Goal: Information Seeking & Learning: Learn about a topic

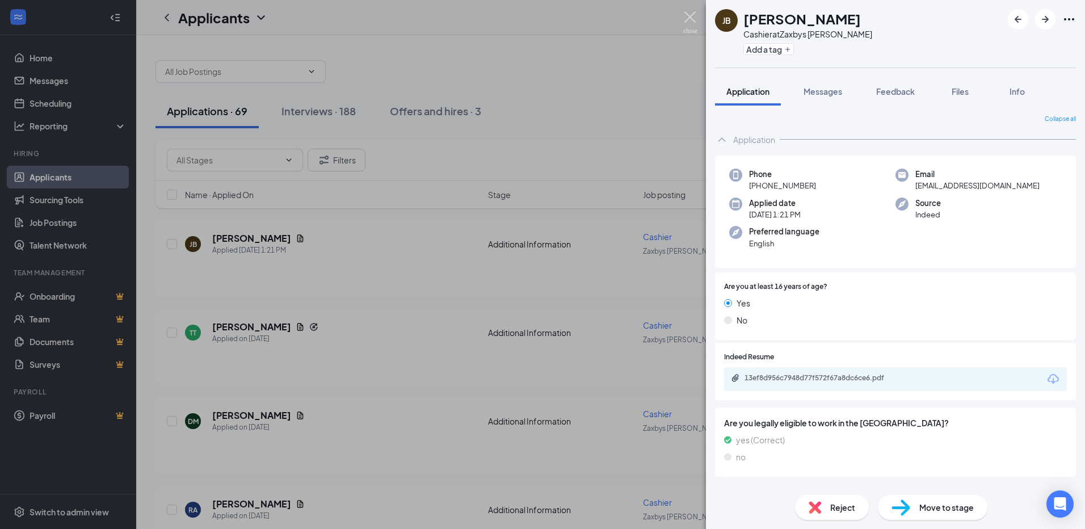
click at [685, 24] on img at bounding box center [691, 22] width 14 height 22
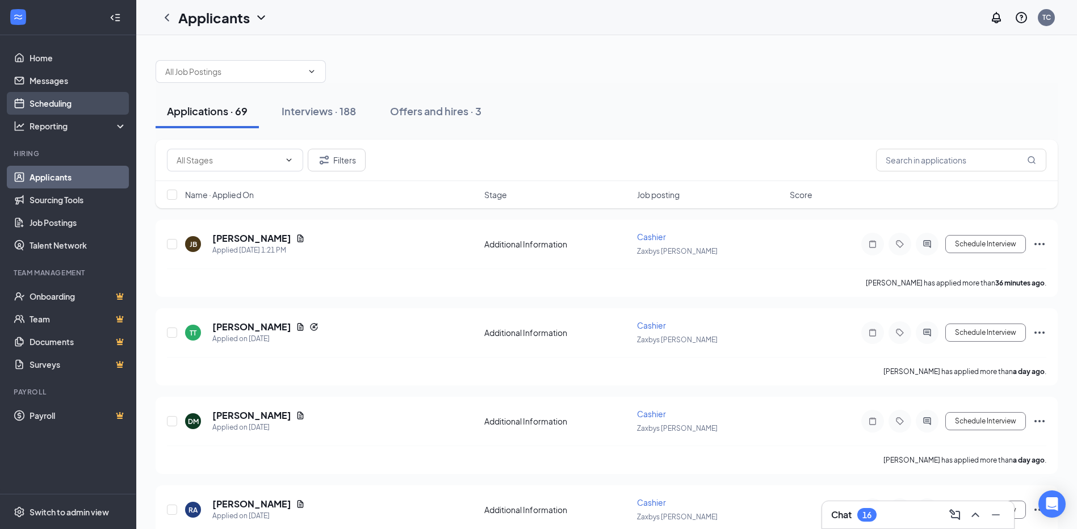
click at [86, 104] on link "Scheduling" at bounding box center [78, 103] width 97 height 23
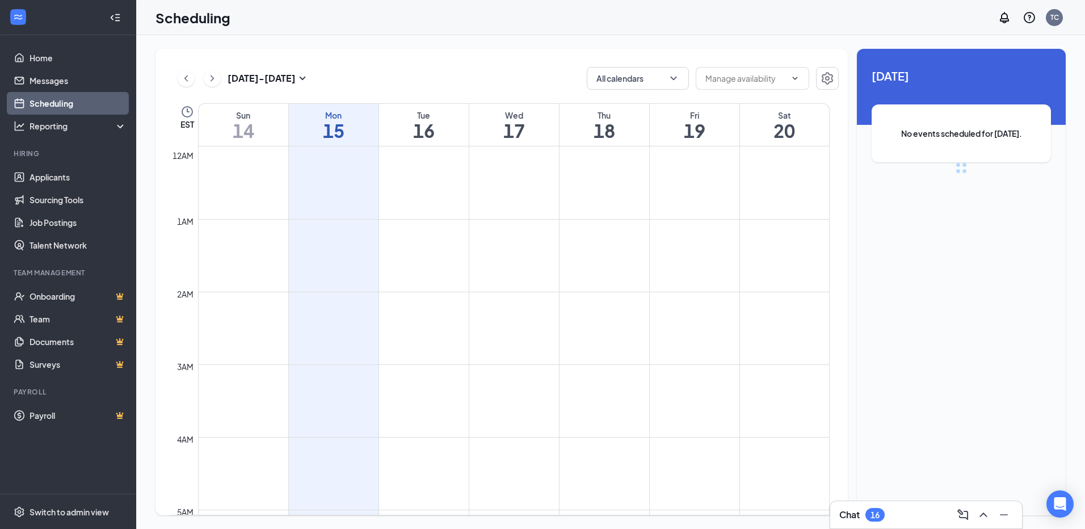
scroll to position [558, 0]
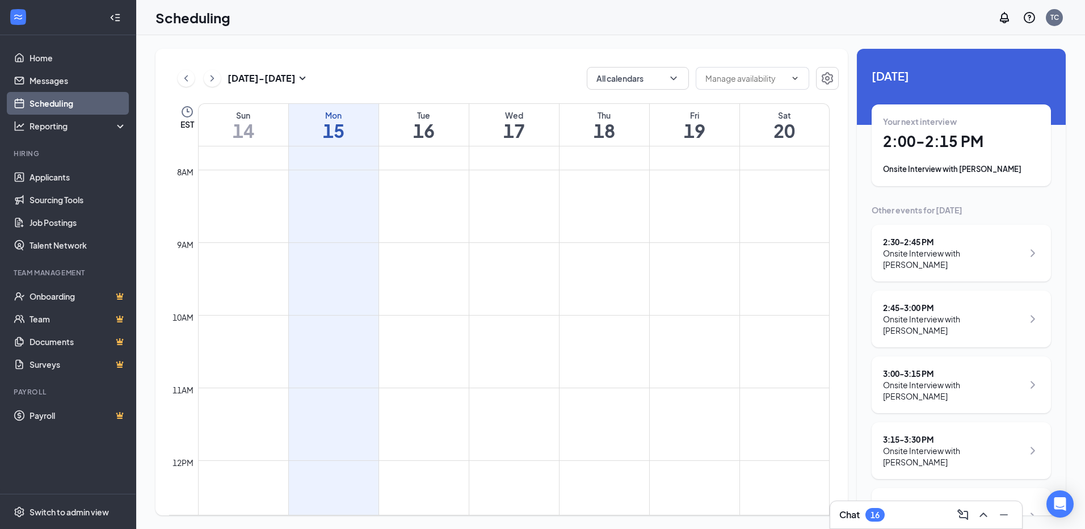
click at [920, 134] on h1 "2:00 - 2:15 PM" at bounding box center [961, 141] width 157 height 19
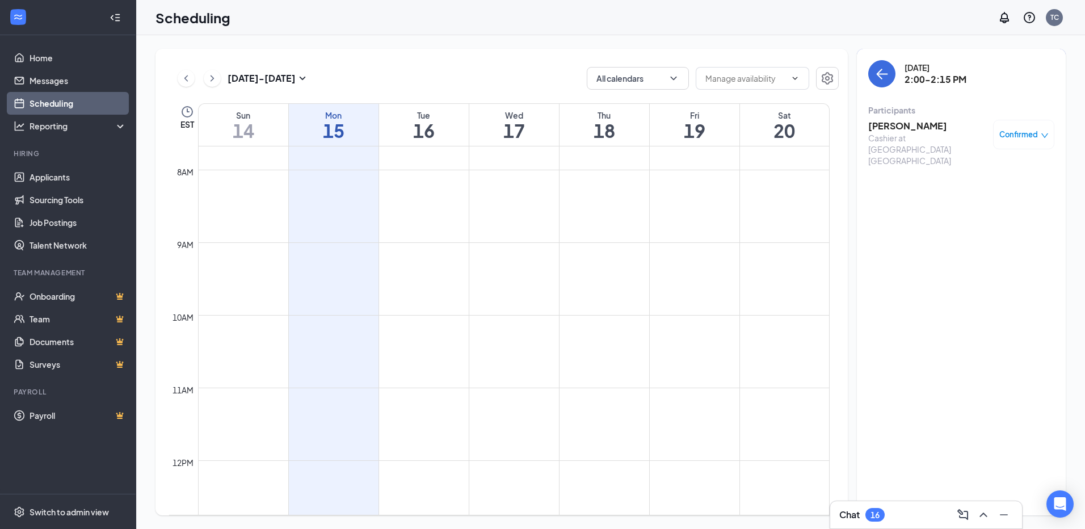
click at [912, 121] on h3 "[PERSON_NAME]" at bounding box center [928, 126] width 119 height 12
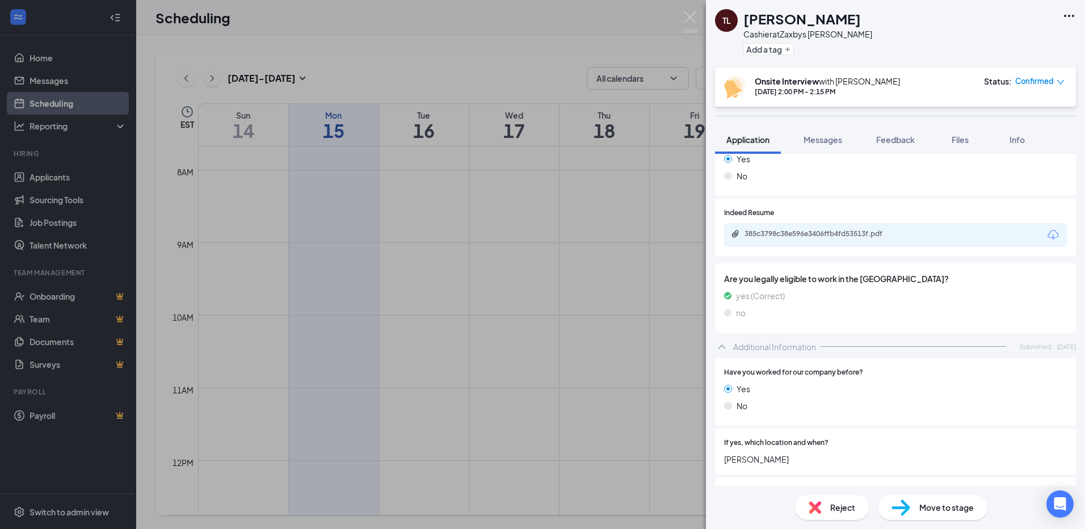
scroll to position [79, 0]
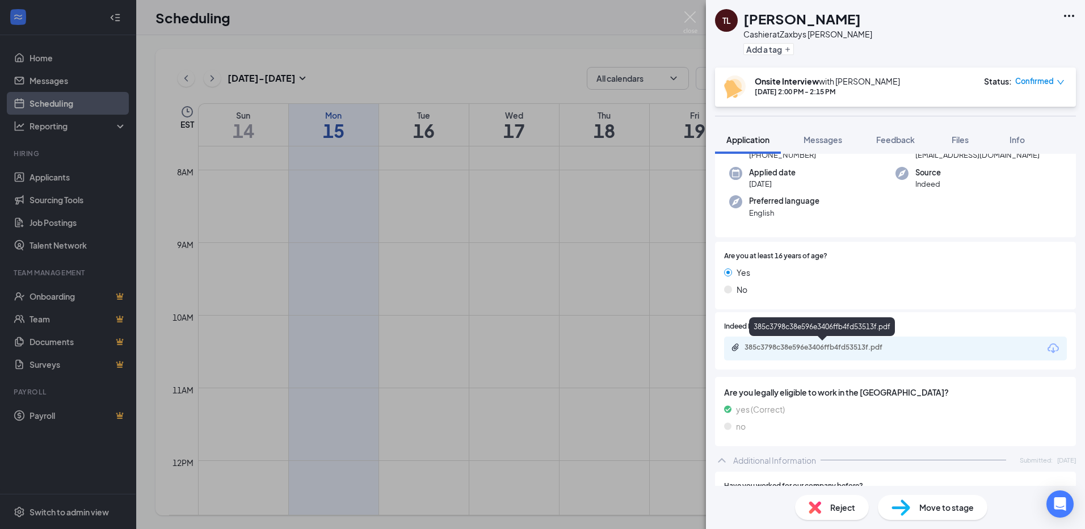
click at [815, 353] on div "385c3798c38e596e3406ffb4fd53513f.pdf" at bounding box center [823, 348] width 184 height 11
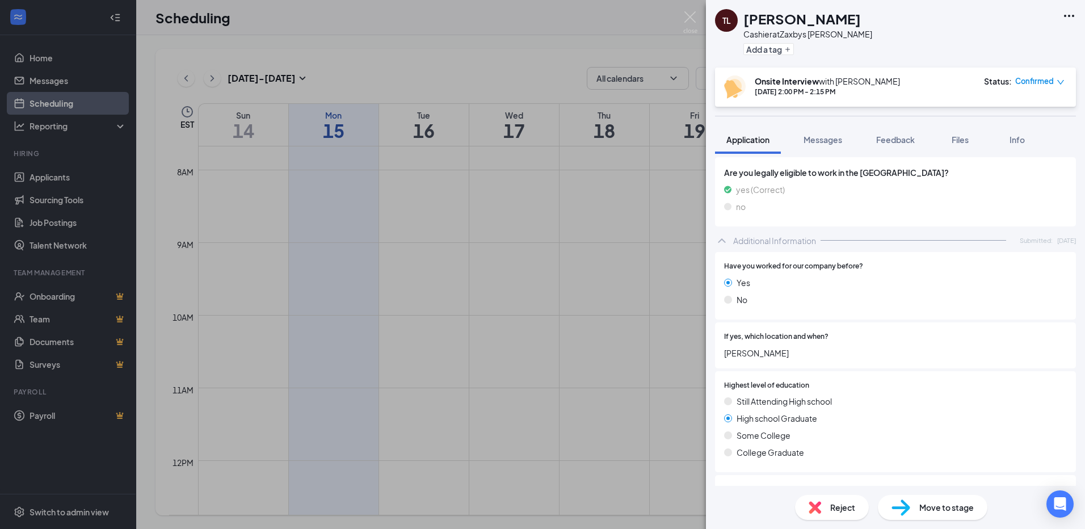
scroll to position [301, 0]
click at [691, 23] on img at bounding box center [691, 22] width 14 height 22
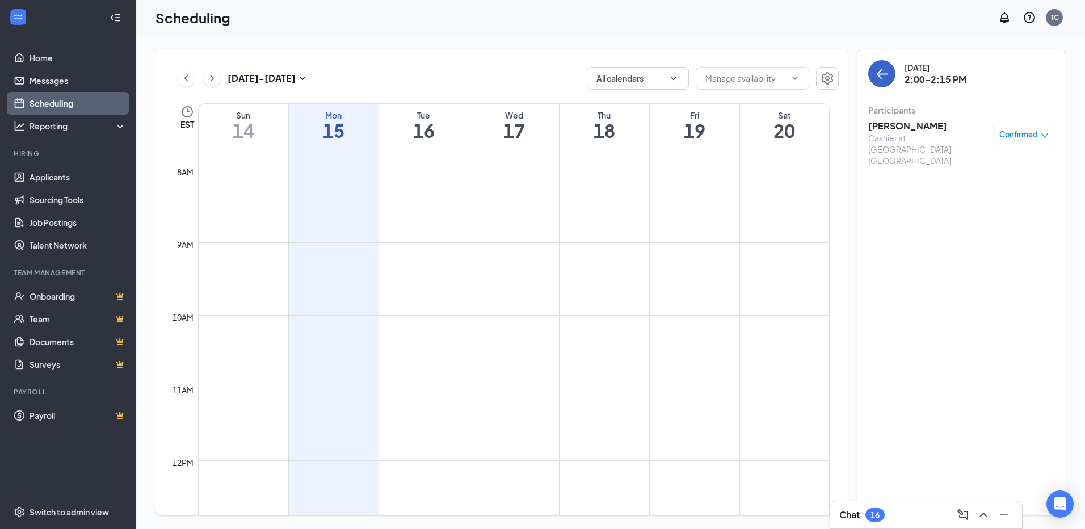
click at [879, 77] on icon "ArrowLeft" at bounding box center [882, 74] width 14 height 14
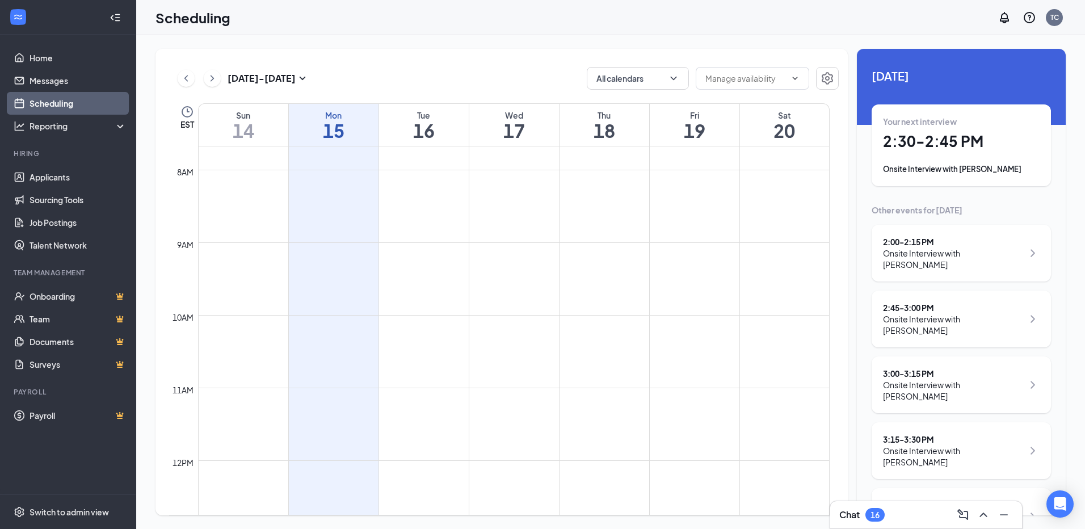
click at [969, 154] on div "Your next interview 2:30 - 2:45 PM Onsite Interview with [PERSON_NAME]" at bounding box center [961, 145] width 157 height 59
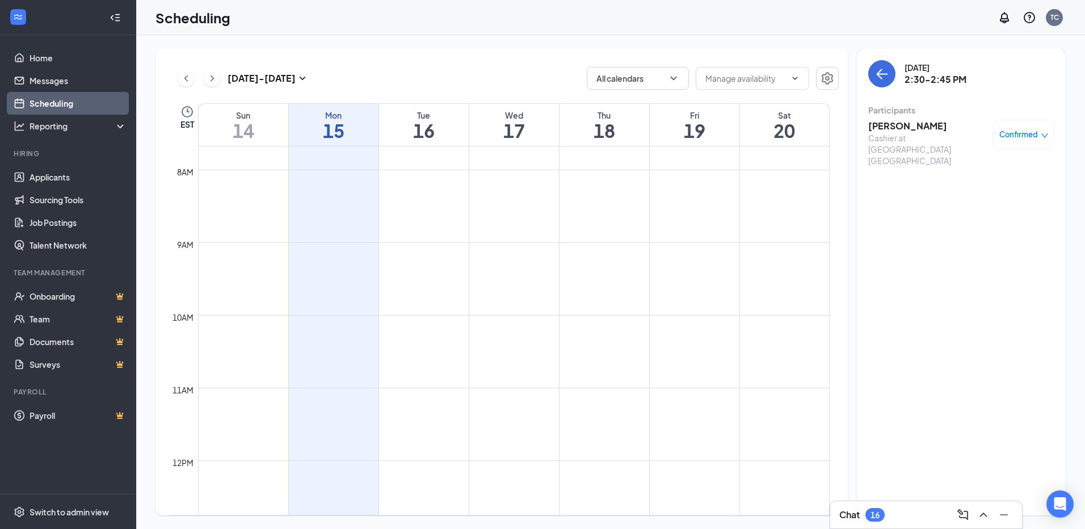
click at [923, 123] on h3 "[PERSON_NAME]" at bounding box center [928, 126] width 119 height 12
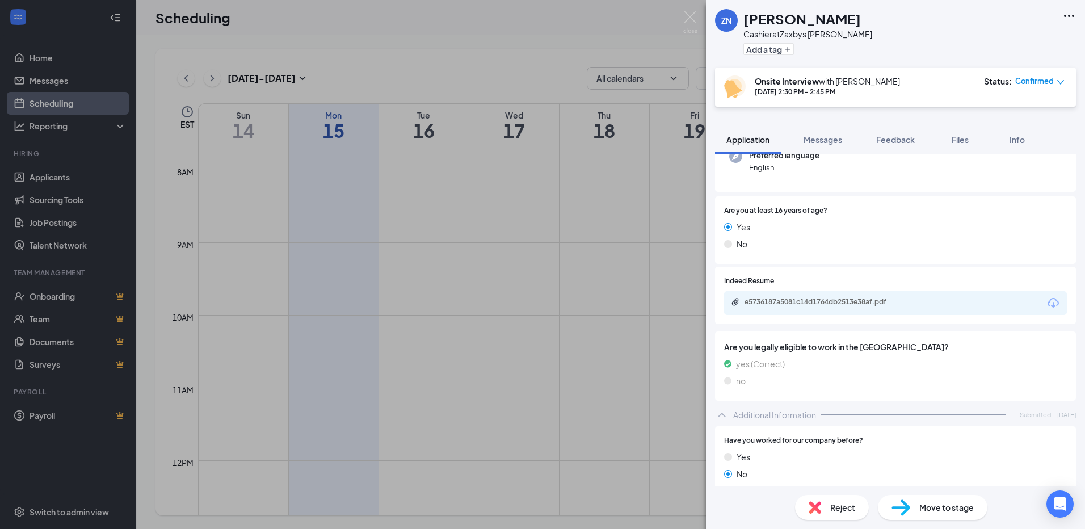
scroll to position [123, 0]
click at [857, 306] on div "e5736187a5081c14d1764db2513e38af.pdf" at bounding box center [824, 303] width 159 height 9
click at [689, 15] on img at bounding box center [691, 22] width 14 height 22
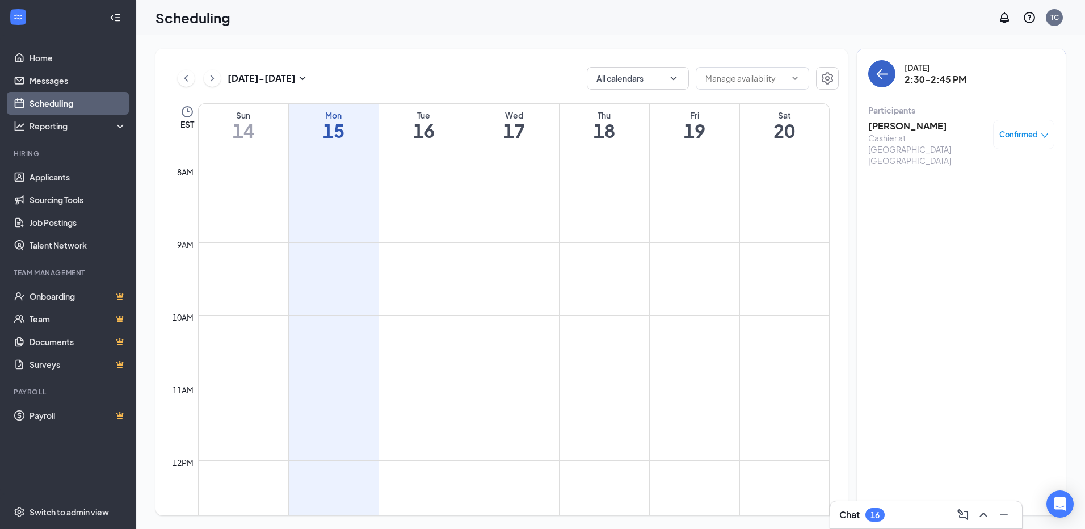
click at [875, 76] on icon "ArrowLeft" at bounding box center [882, 74] width 14 height 14
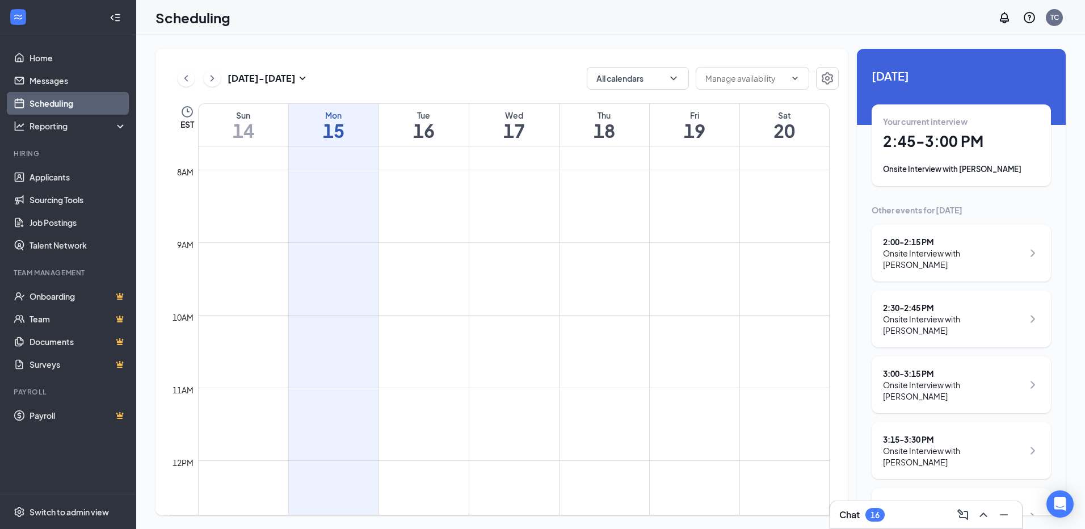
click at [959, 158] on div "Your current interview 2:45 - 3:00 PM Onsite Interview with [PERSON_NAME]" at bounding box center [961, 145] width 157 height 59
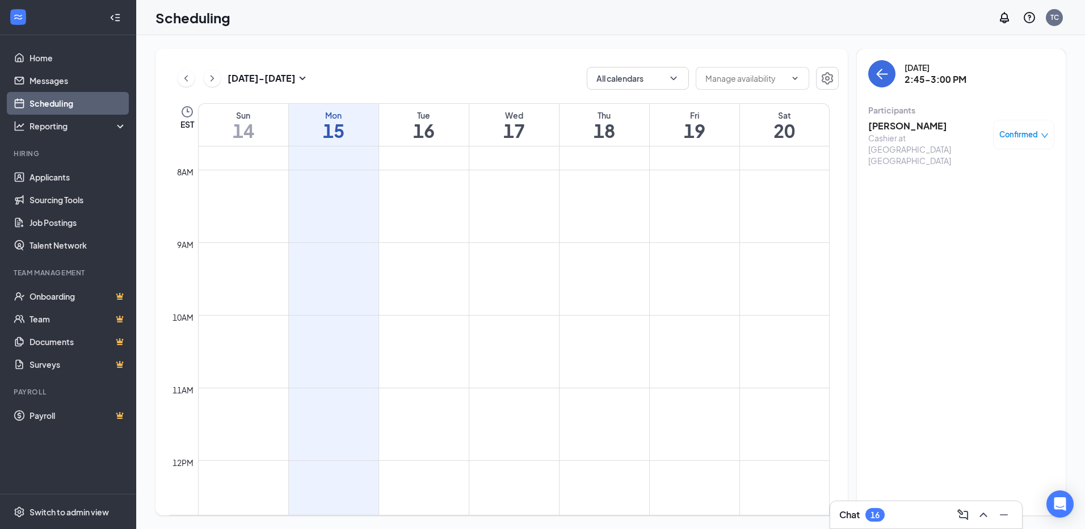
click at [896, 127] on h3 "[PERSON_NAME]" at bounding box center [928, 126] width 119 height 12
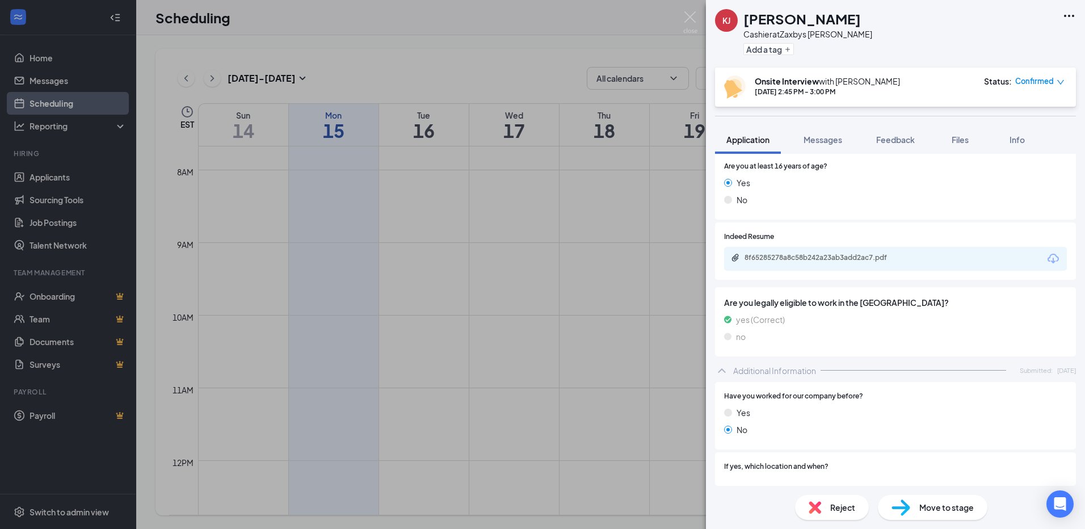
scroll to position [161, 0]
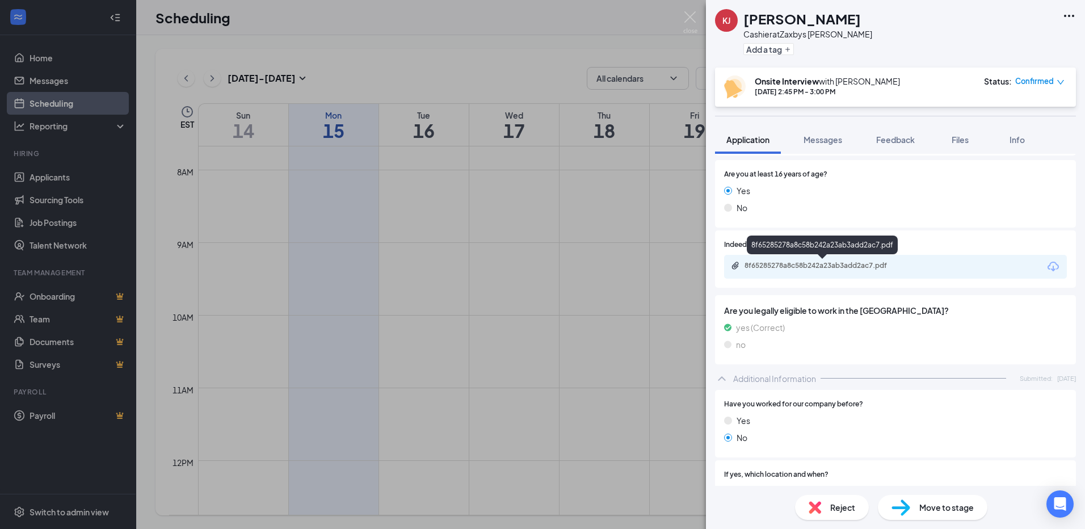
click at [840, 265] on div "8f65285278a8c58b242a23ab3add2ac7.pdf" at bounding box center [824, 265] width 159 height 9
click at [686, 20] on img at bounding box center [691, 22] width 14 height 22
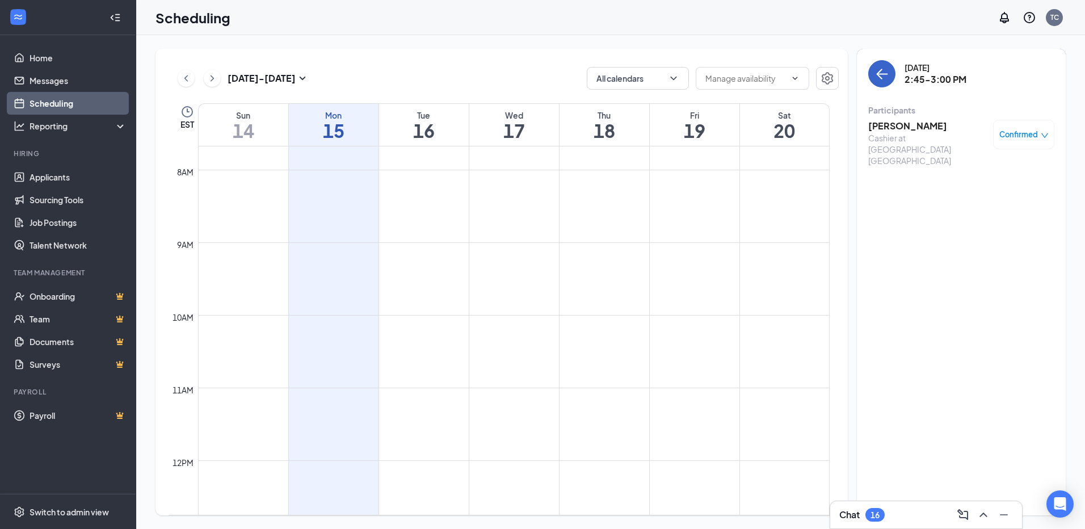
click at [880, 72] on icon "ArrowLeft" at bounding box center [880, 74] width 6 height 11
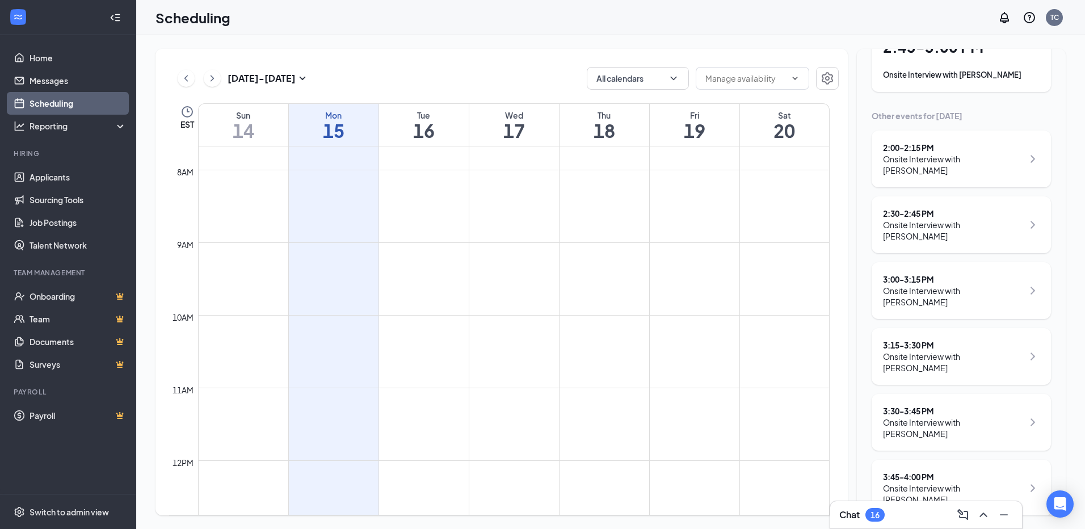
scroll to position [102, 0]
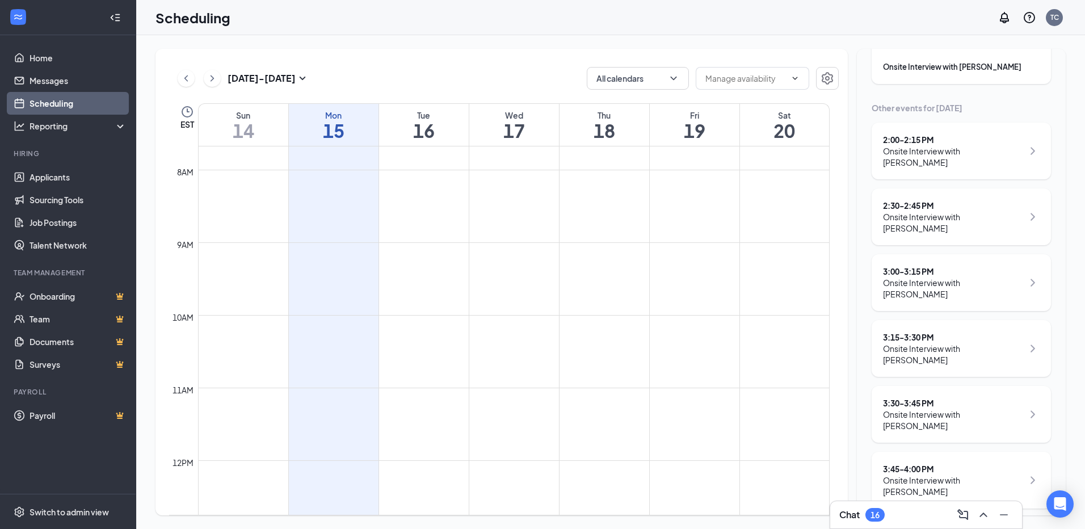
click at [943, 475] on div "Onsite Interview with [PERSON_NAME]" at bounding box center [953, 486] width 140 height 23
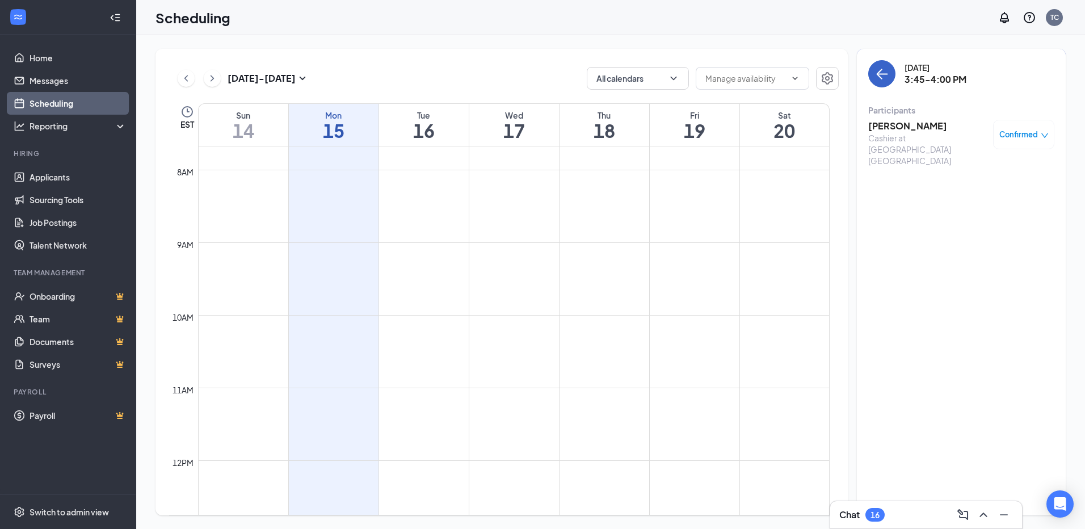
click at [879, 73] on icon "ArrowLeft" at bounding box center [882, 74] width 14 height 14
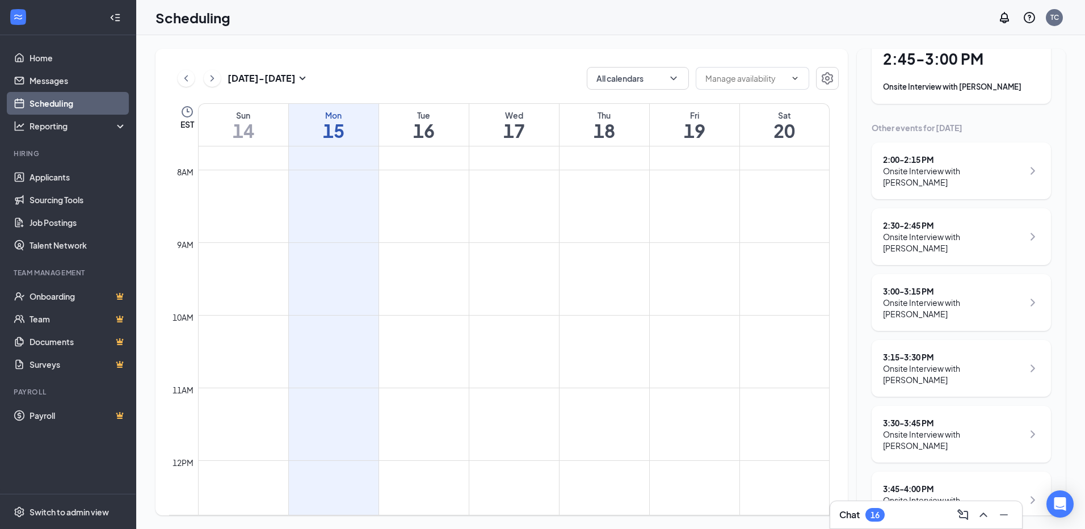
scroll to position [102, 0]
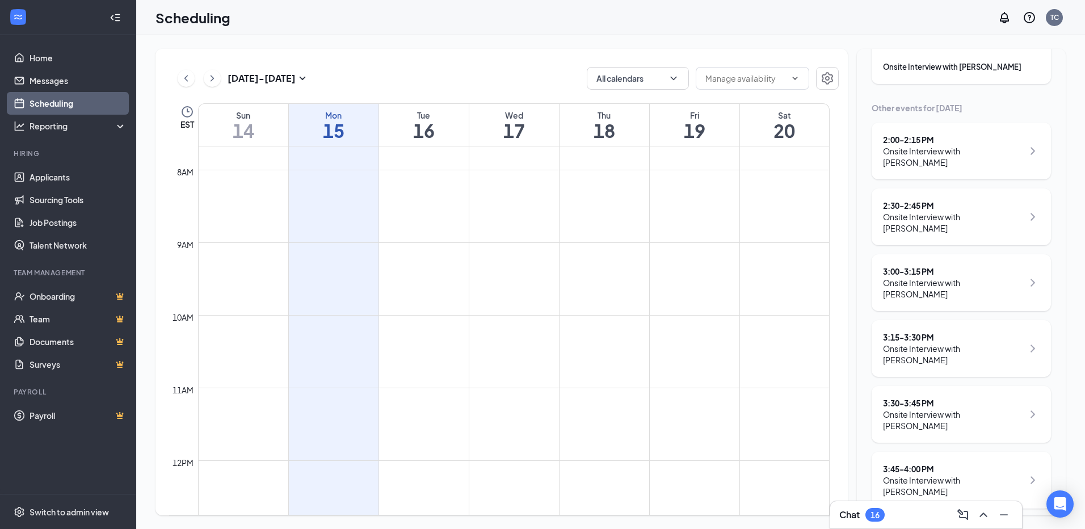
click at [959, 279] on div "Onsite Interview with [PERSON_NAME]" at bounding box center [953, 288] width 140 height 23
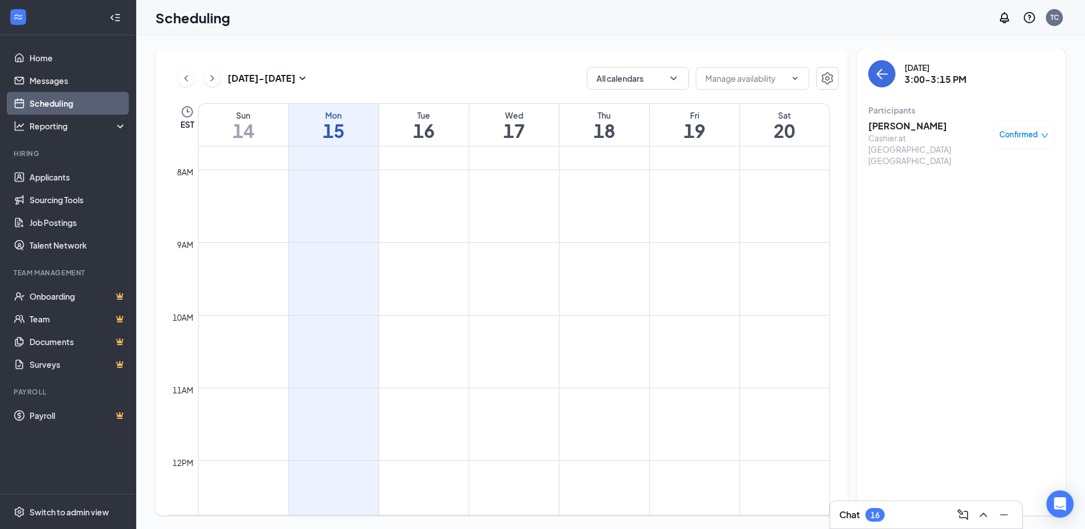
click at [896, 133] on div "Cashier at [GEOGRAPHIC_DATA] [GEOGRAPHIC_DATA]" at bounding box center [928, 149] width 119 height 34
click at [910, 129] on h3 "[PERSON_NAME]" at bounding box center [928, 126] width 119 height 12
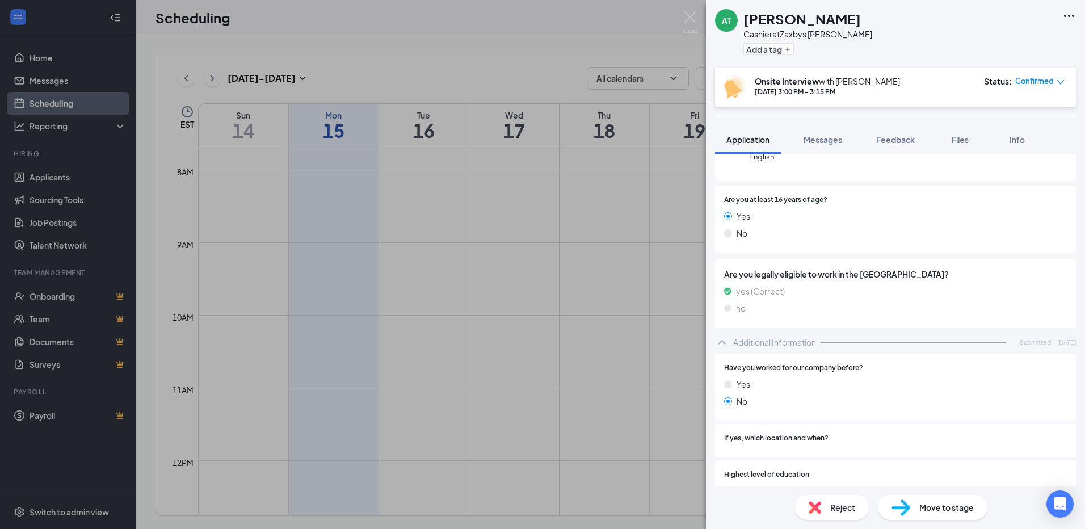
scroll to position [397, 0]
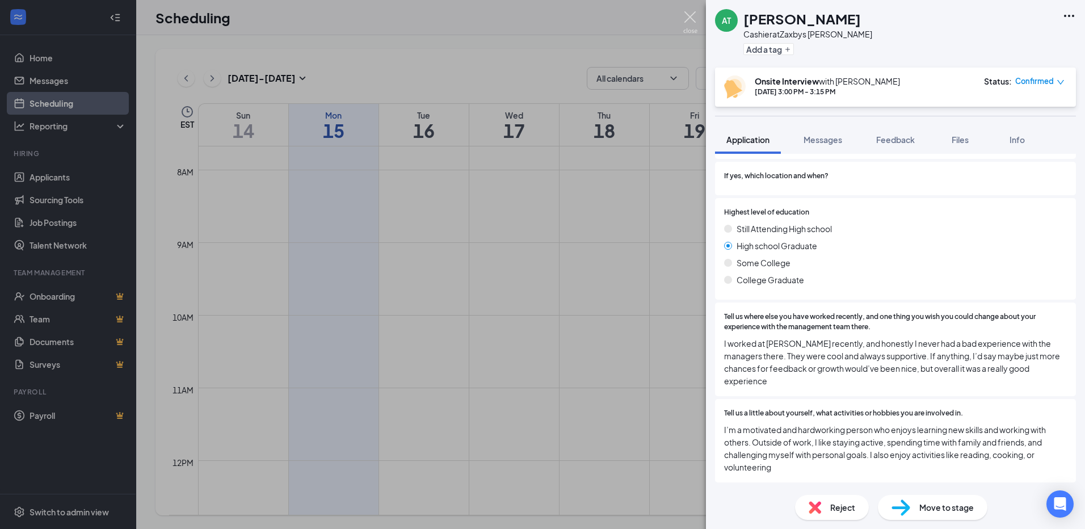
click at [691, 24] on img at bounding box center [691, 22] width 14 height 22
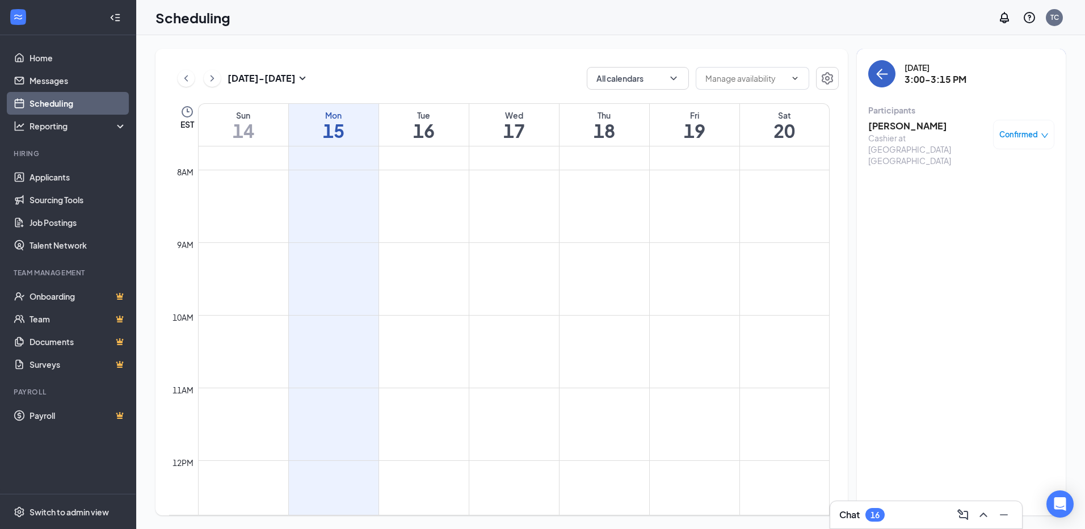
click at [878, 78] on icon "ArrowLeft" at bounding box center [882, 74] width 14 height 14
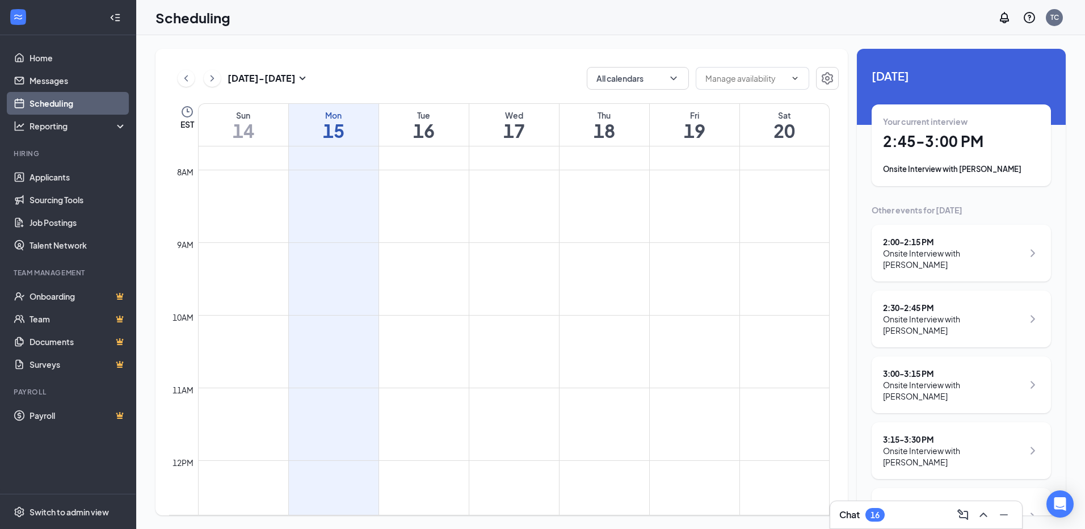
click at [953, 449] on div "Onsite Interview with [PERSON_NAME]" at bounding box center [953, 456] width 140 height 23
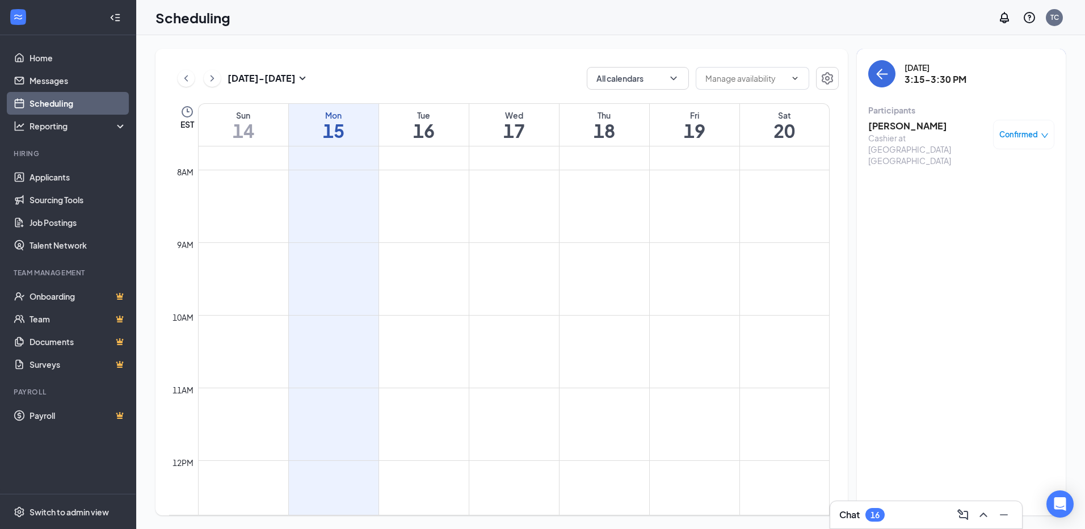
click at [918, 127] on h3 "[PERSON_NAME]" at bounding box center [928, 126] width 119 height 12
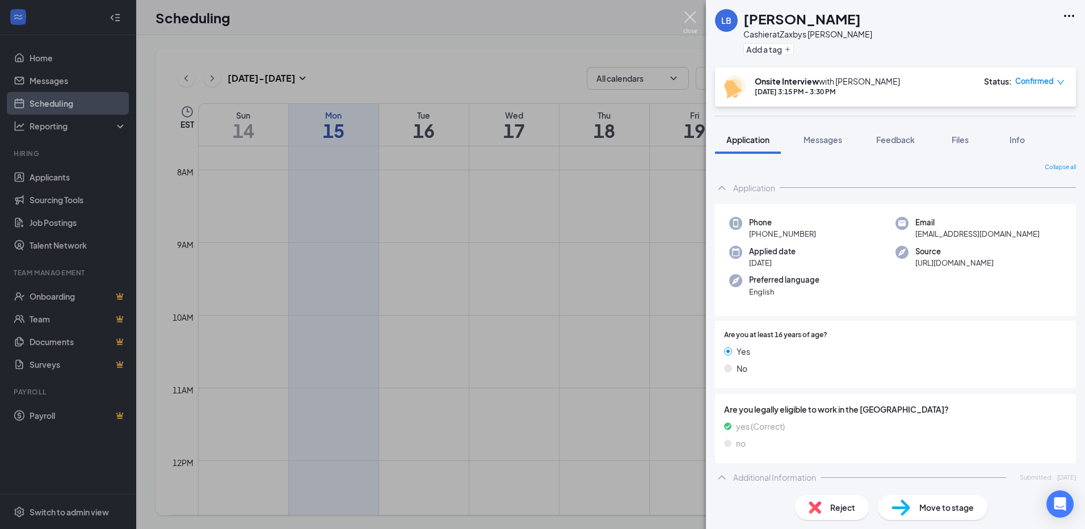
click at [697, 16] on img at bounding box center [691, 22] width 14 height 22
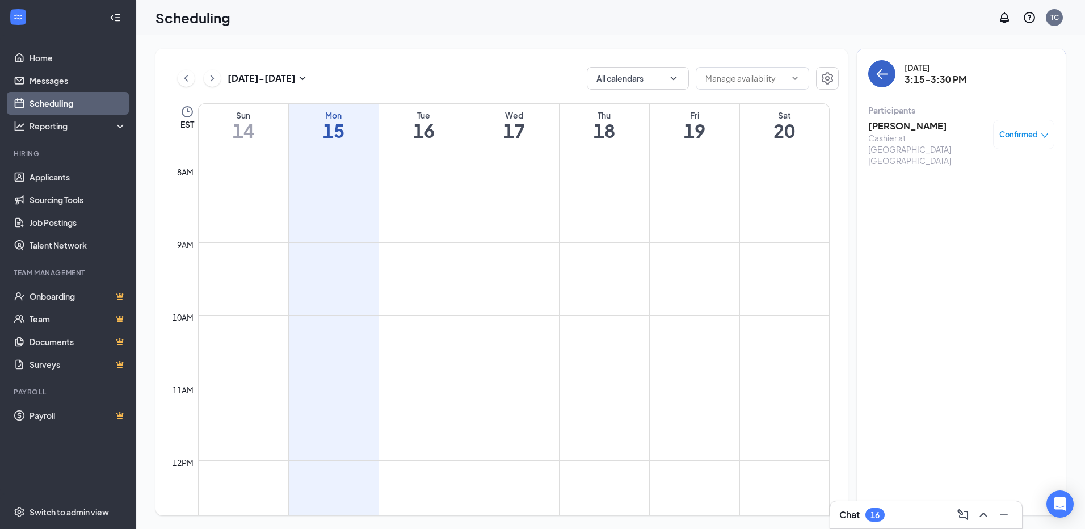
click at [885, 76] on icon "ArrowLeft" at bounding box center [882, 74] width 14 height 14
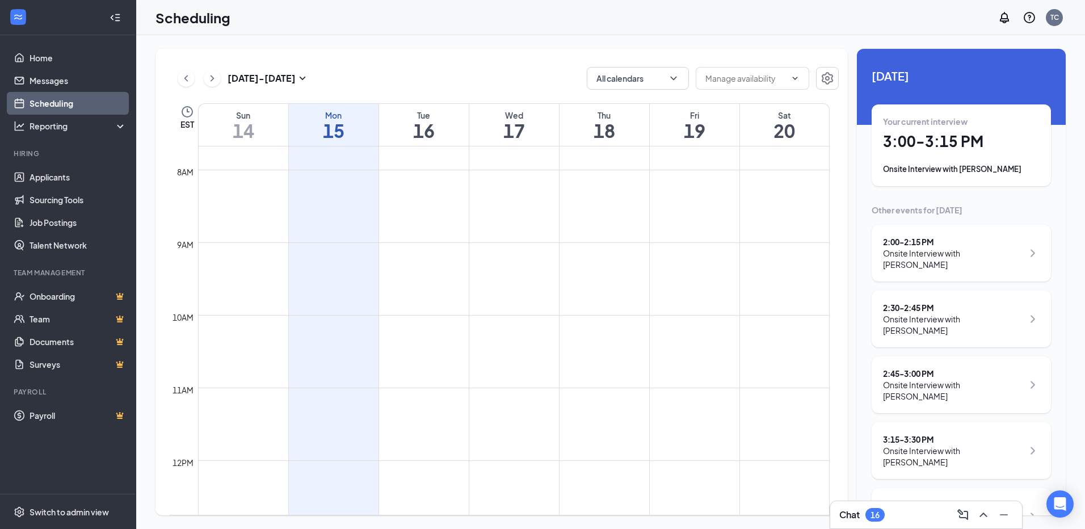
click at [973, 146] on h1 "3:00 - 3:15 PM" at bounding box center [961, 141] width 157 height 19
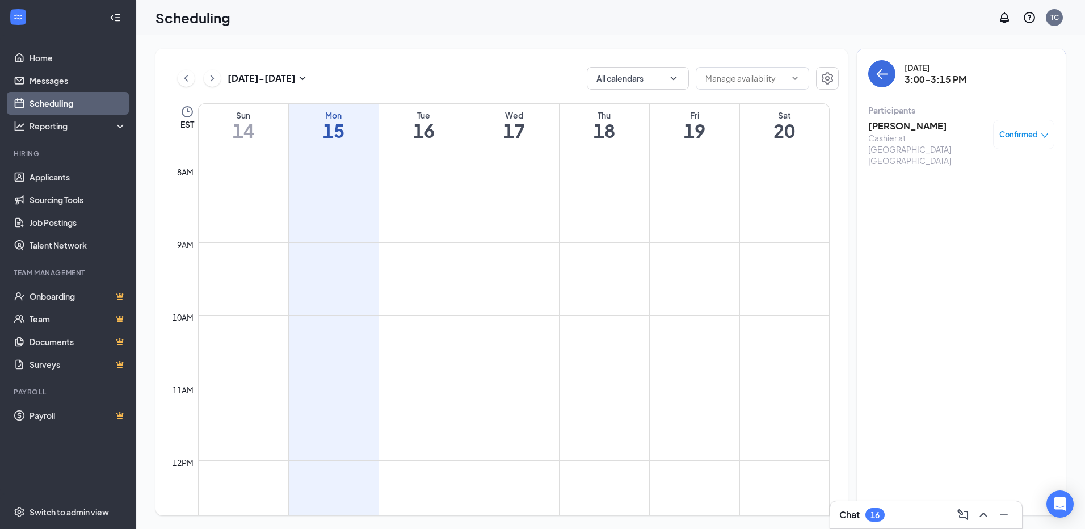
click at [925, 128] on h3 "[PERSON_NAME]" at bounding box center [928, 126] width 119 height 12
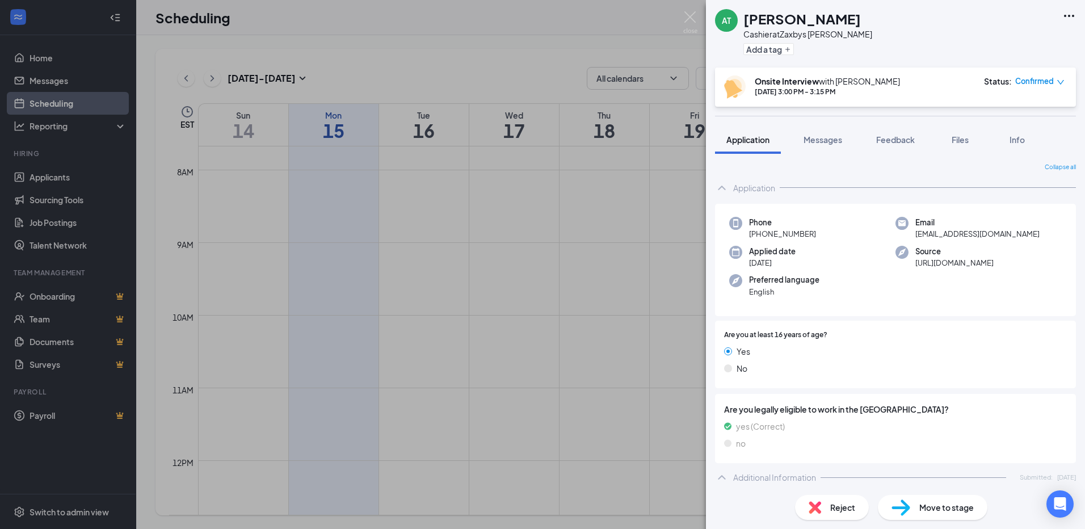
click at [687, 18] on img at bounding box center [691, 22] width 14 height 22
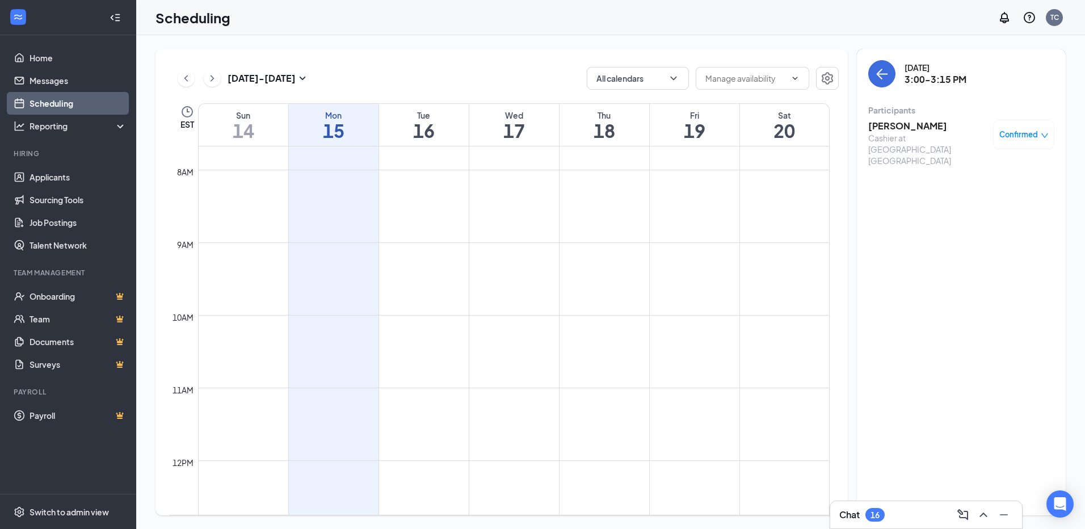
click at [874, 86] on div "[DATE] 3:00-3:15 PM" at bounding box center [962, 73] width 186 height 27
click at [879, 74] on icon "ArrowLeft" at bounding box center [883, 74] width 11 height 1
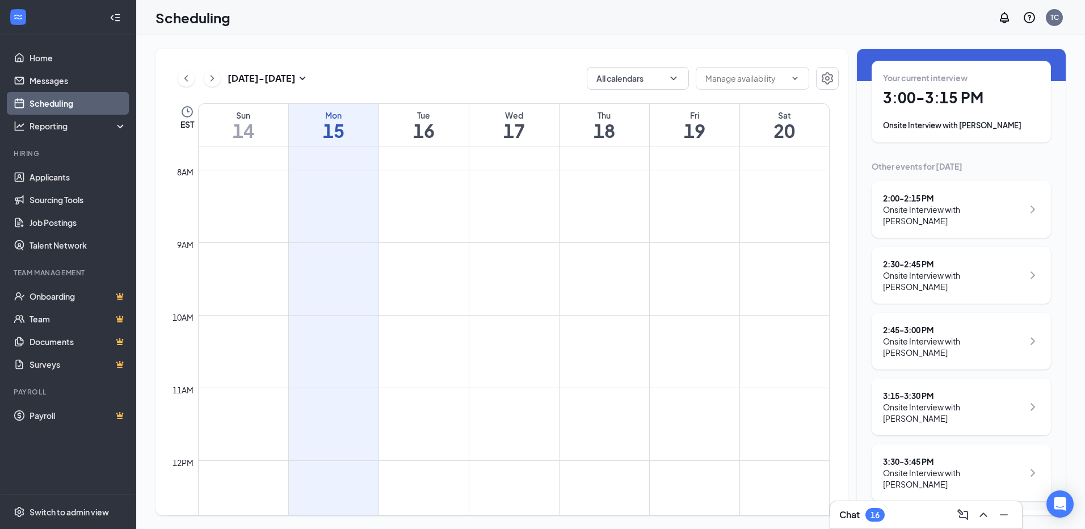
scroll to position [43, 0]
click at [1017, 393] on div "3:15 - 3:30 PM Onsite Interview with [PERSON_NAME]" at bounding box center [961, 408] width 157 height 34
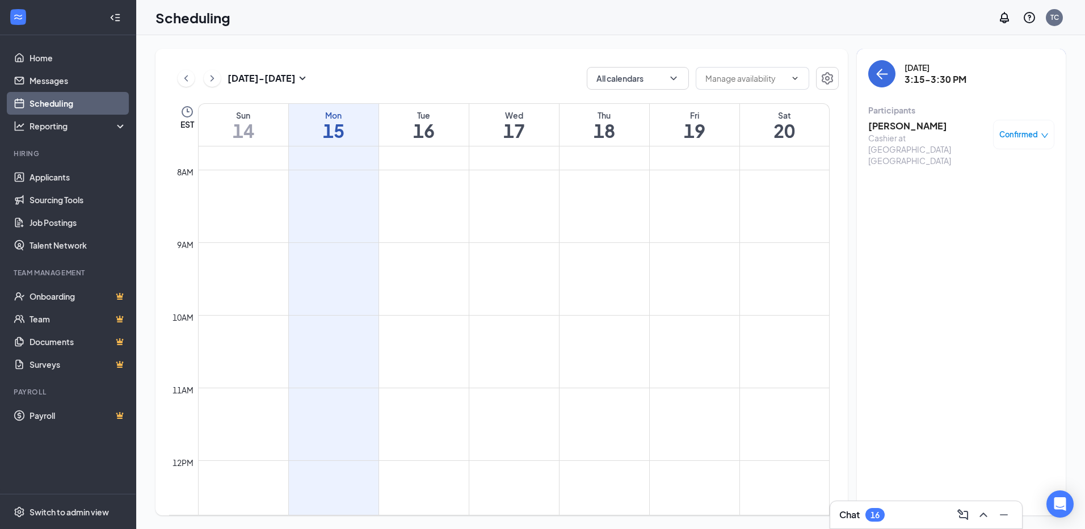
click at [904, 132] on h3 "[PERSON_NAME]" at bounding box center [928, 126] width 119 height 12
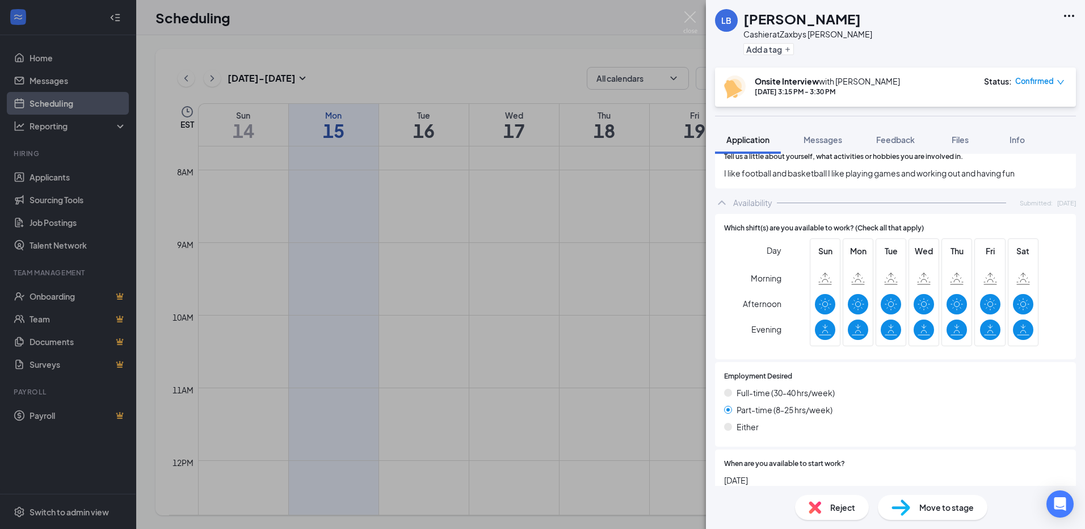
scroll to position [629, 0]
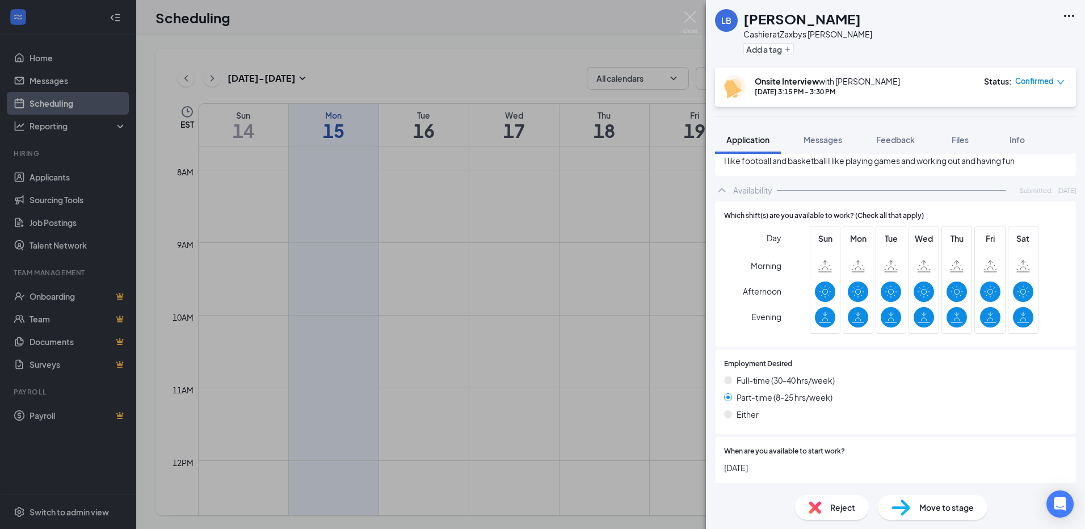
click at [689, 17] on img at bounding box center [691, 22] width 14 height 22
